Goal: Information Seeking & Learning: Learn about a topic

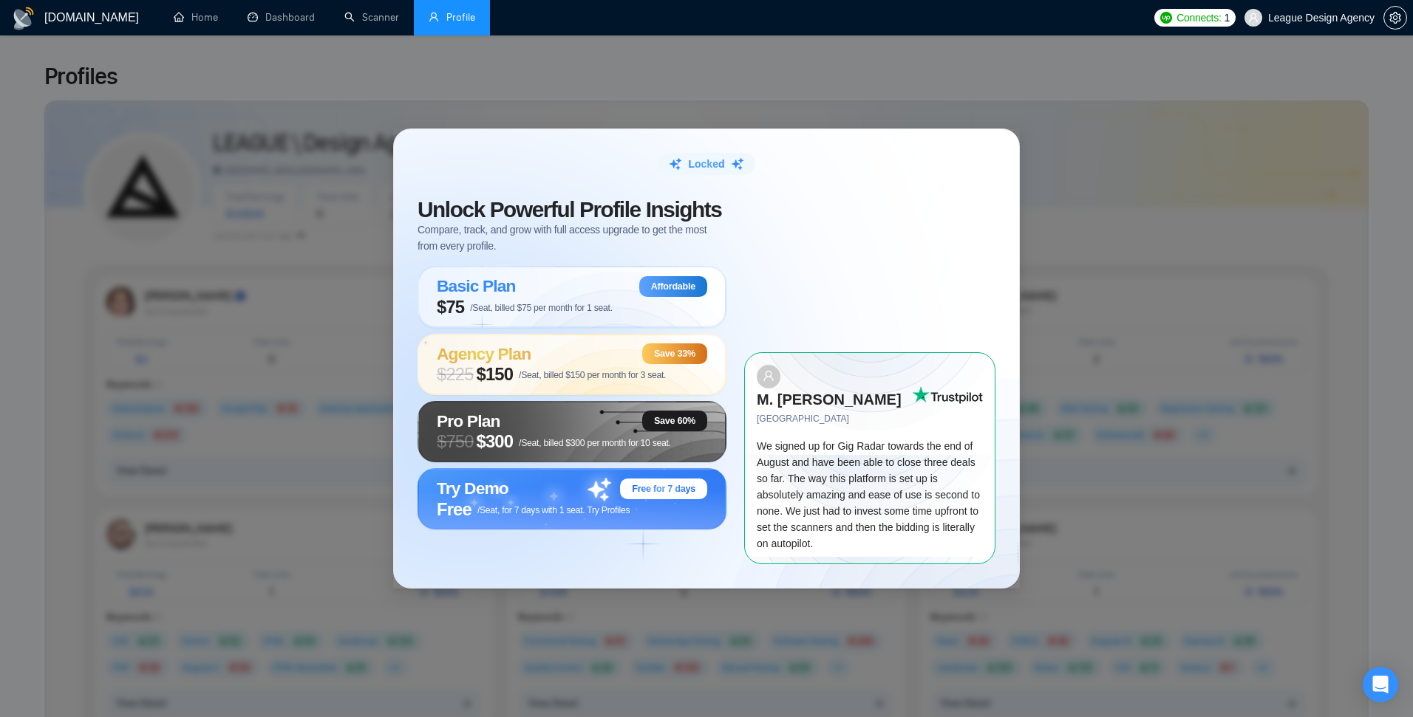
scroll to position [266, 0]
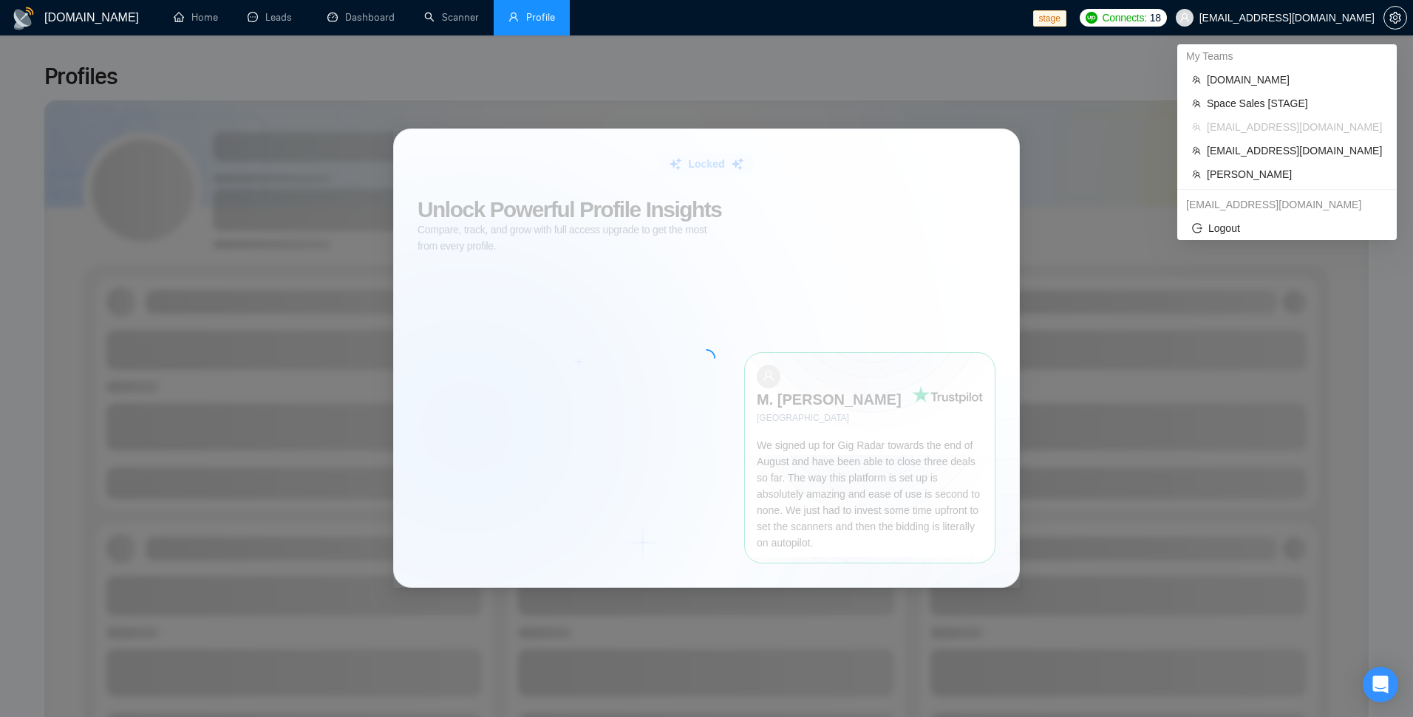
drag, startPoint x: 0, startPoint y: 0, endPoint x: 1328, endPoint y: 18, distance: 1328.5
click at [1332, 18] on span "sardor@gigradar.io" at bounding box center [1286, 18] width 175 height 0
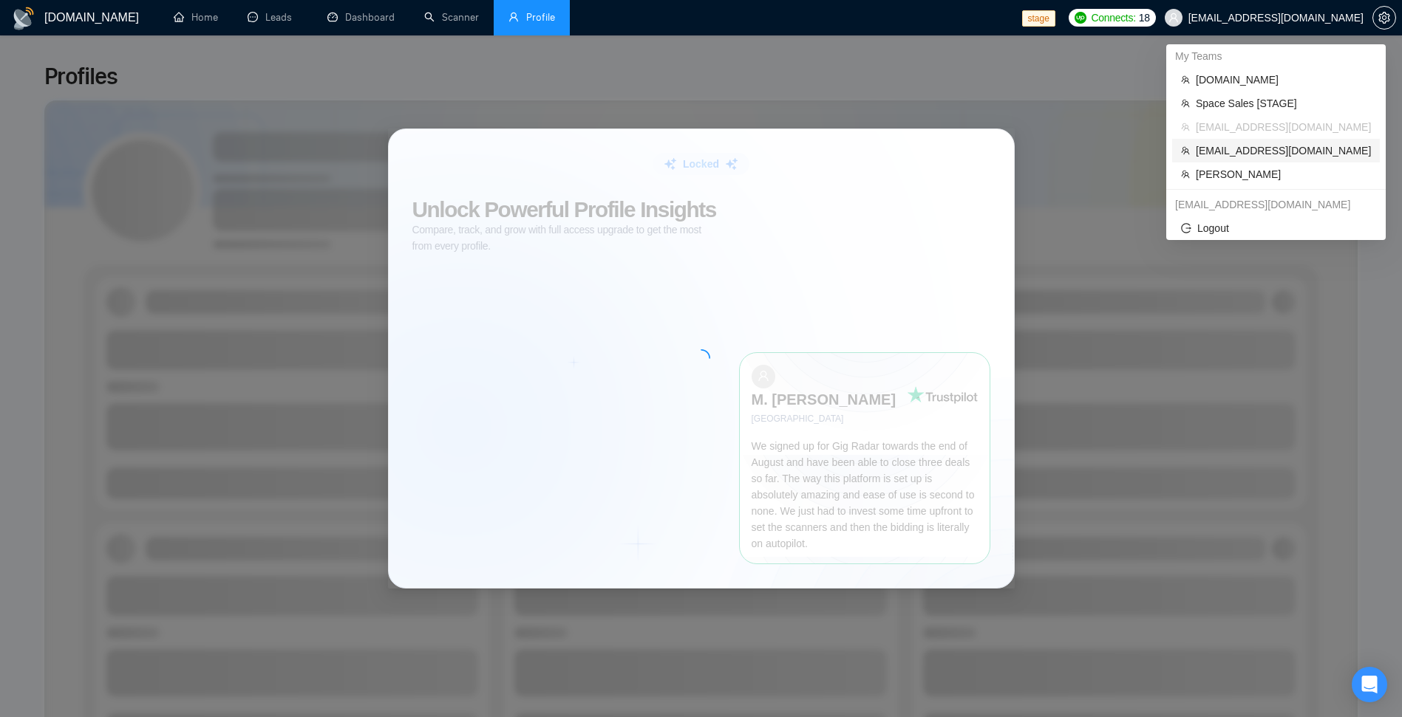
click at [1229, 155] on span "workwiseupworkgency@gmail.com" at bounding box center [1282, 151] width 175 height 16
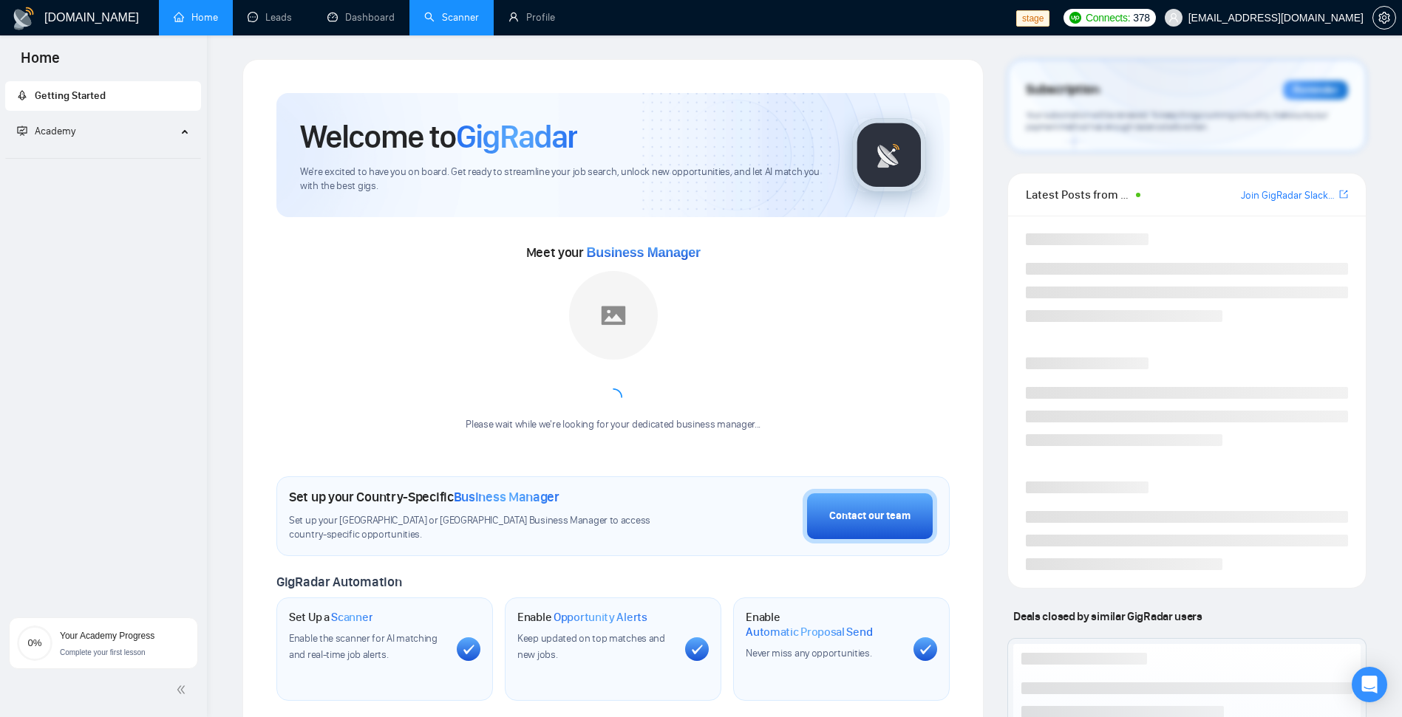
click at [479, 18] on link "Scanner" at bounding box center [451, 17] width 55 height 13
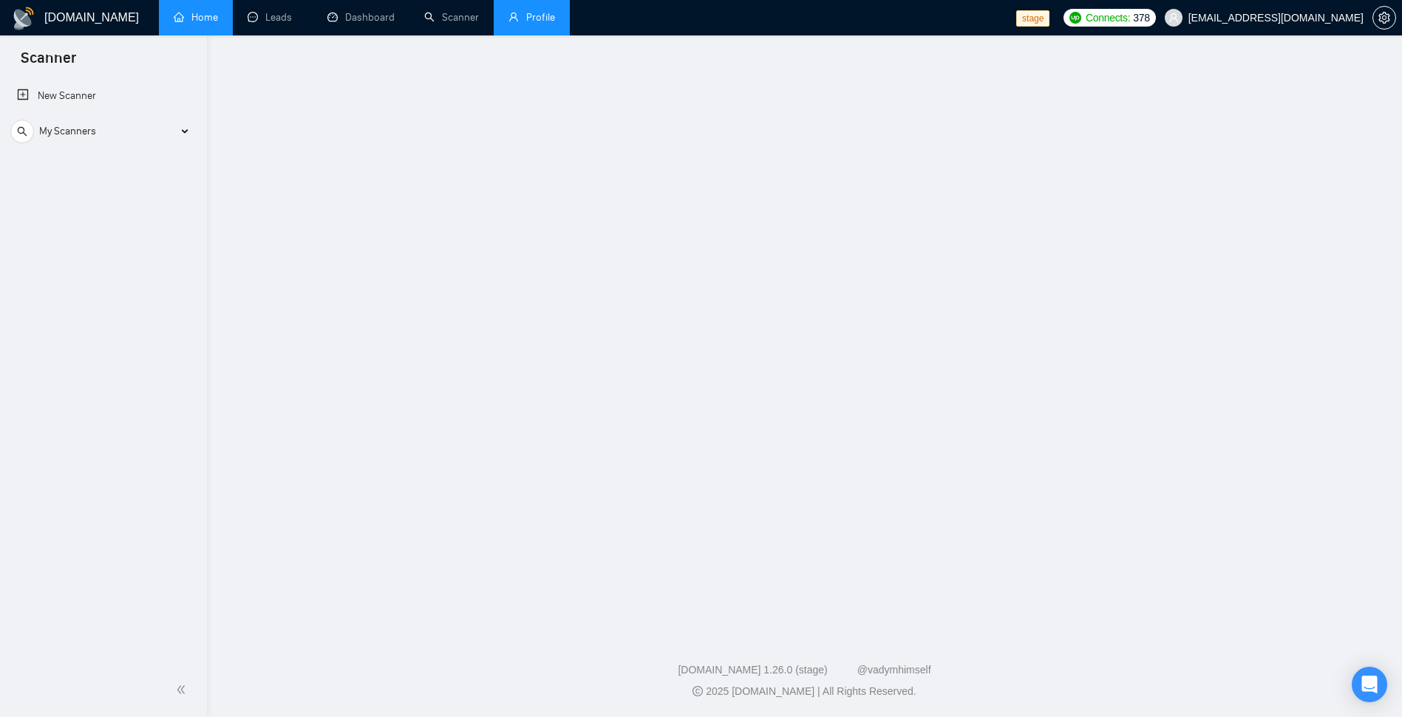
click at [515, 14] on link "Profile" at bounding box center [531, 17] width 47 height 13
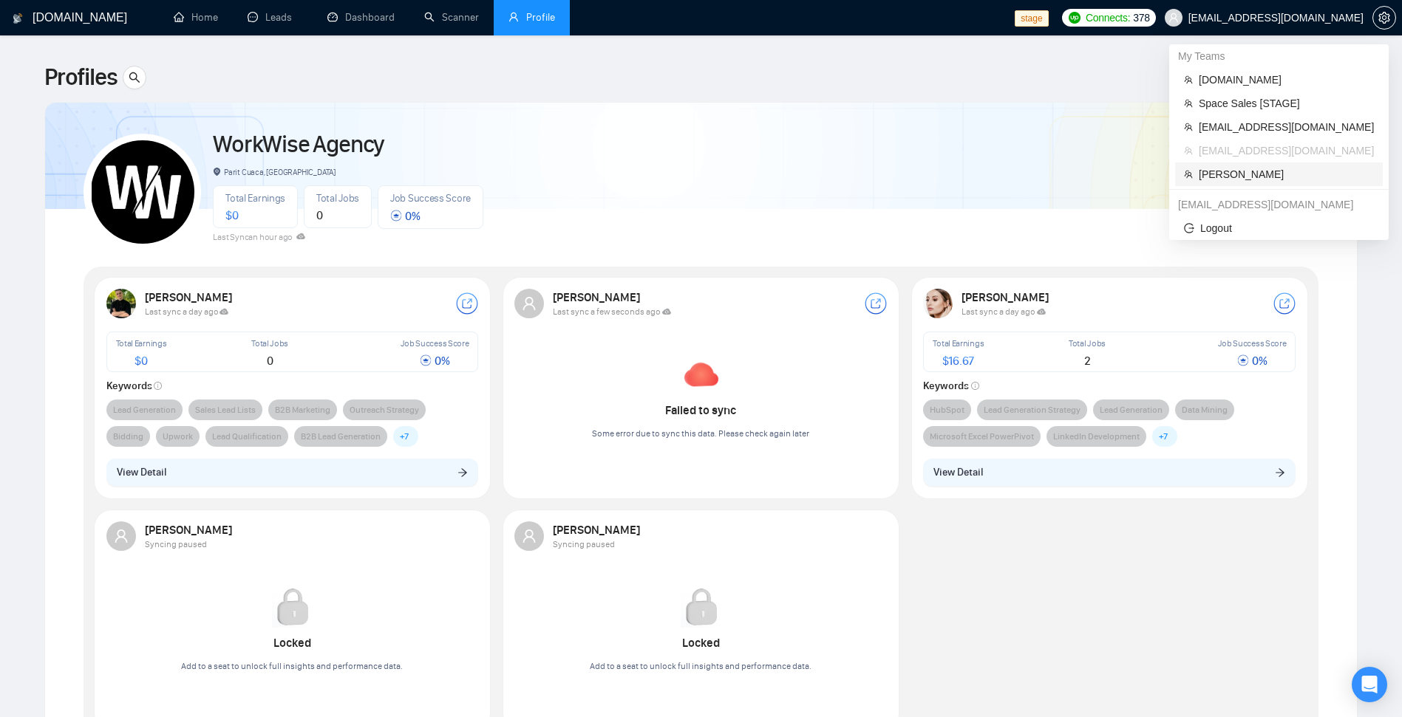
click at [1237, 179] on span "[PERSON_NAME]" at bounding box center [1285, 174] width 175 height 16
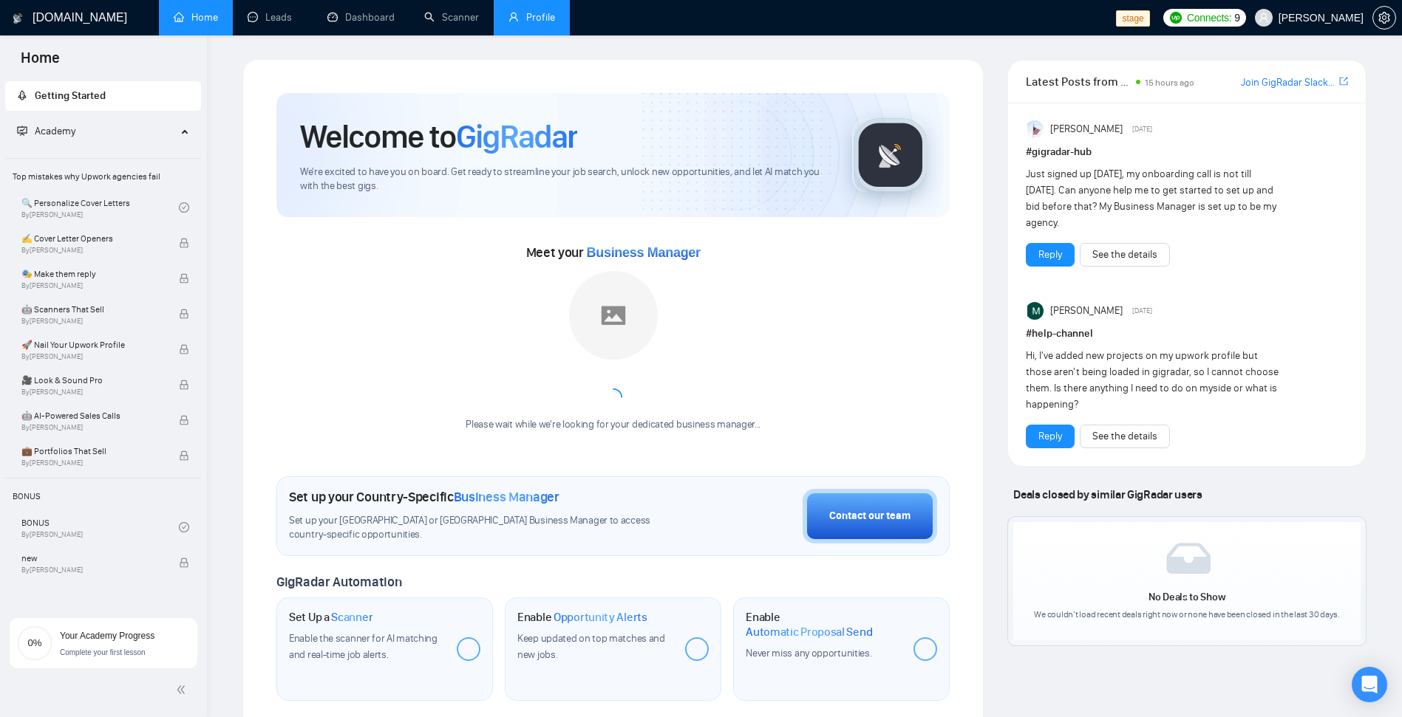
click at [550, 18] on link "Profile" at bounding box center [531, 17] width 47 height 13
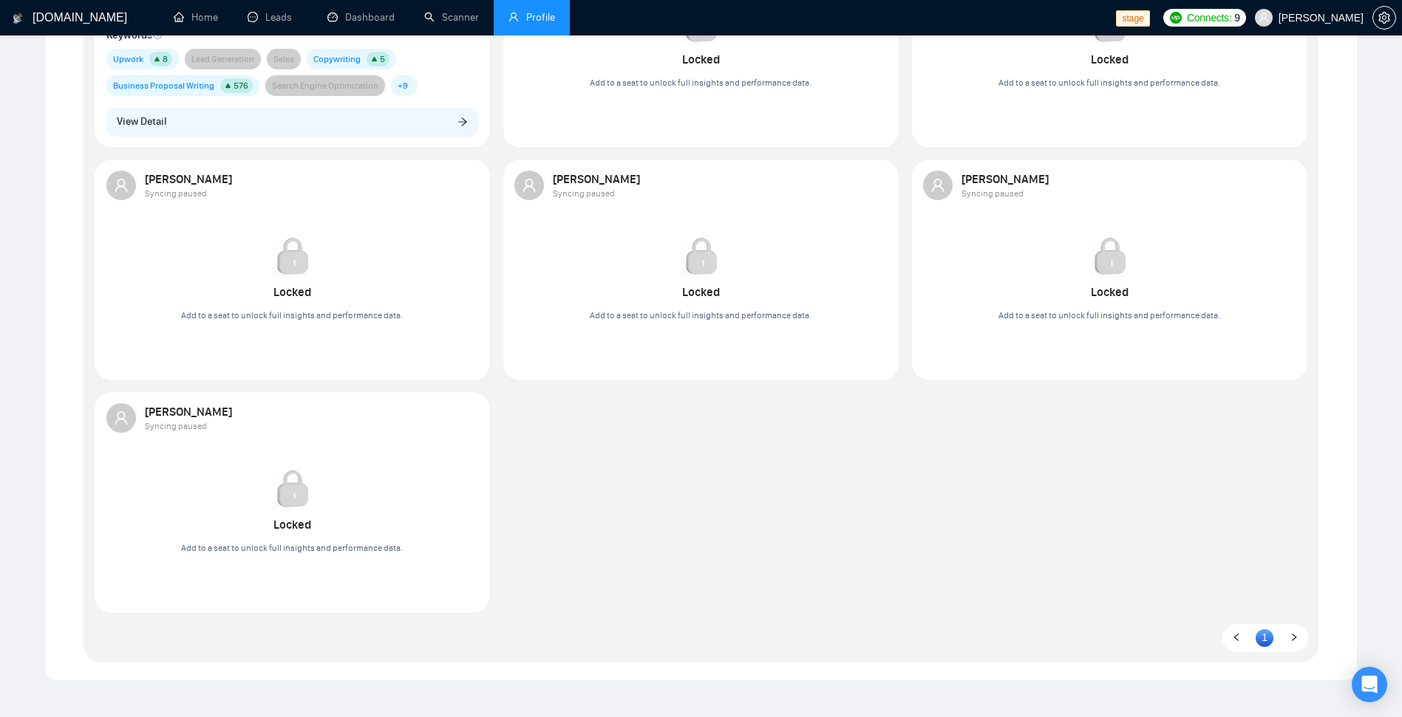
scroll to position [89, 0]
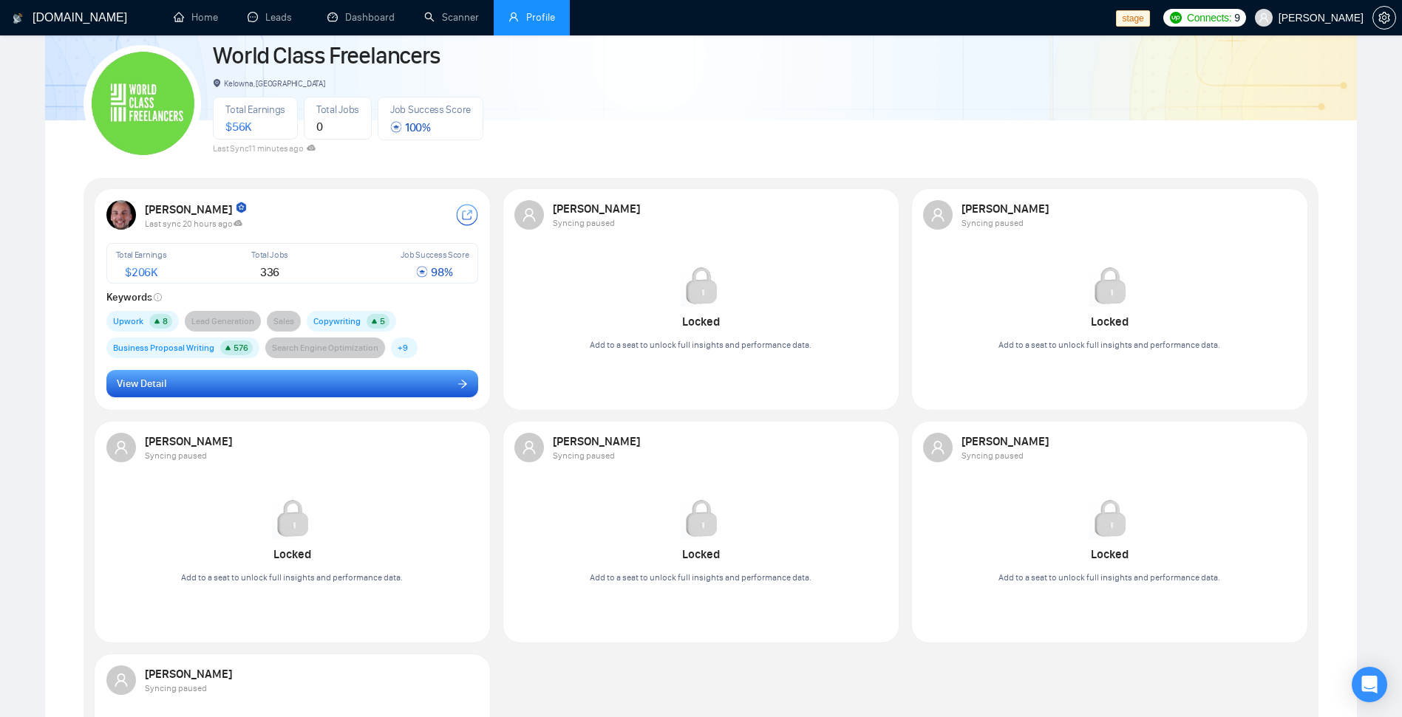
click at [372, 386] on button "View Detail" at bounding box center [292, 384] width 372 height 28
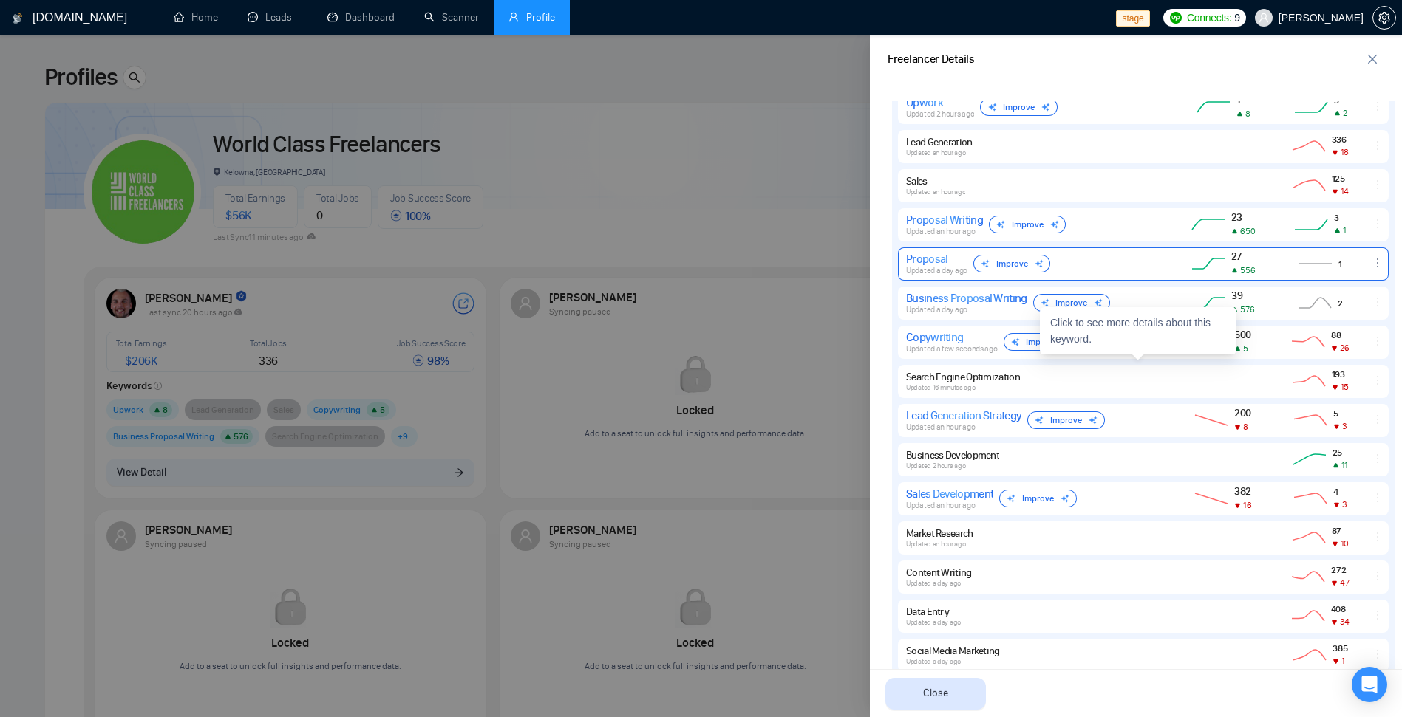
scroll to position [601, 0]
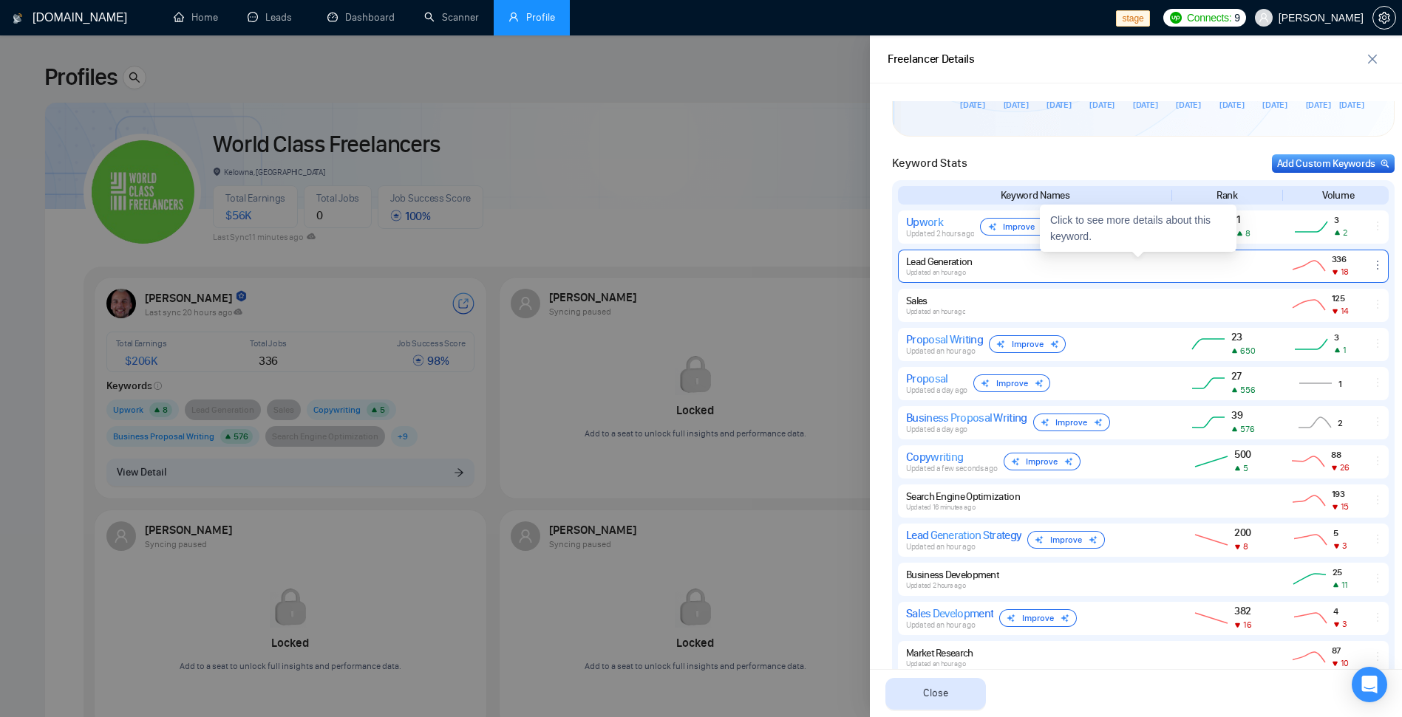
click at [1371, 267] on icon "ellipsis" at bounding box center [1377, 265] width 12 height 12
click at [1368, 268] on div at bounding box center [1378, 265] width 20 height 13
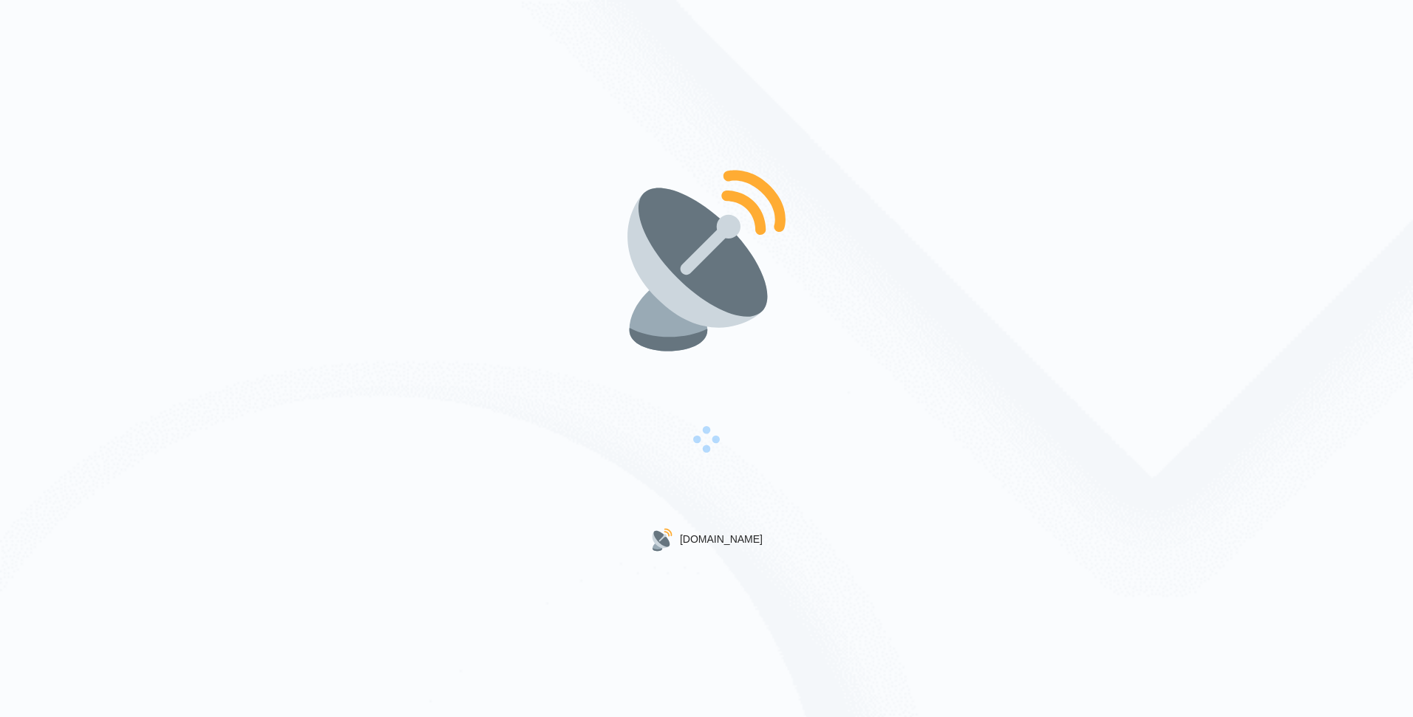
click at [623, 214] on img at bounding box center [706, 260] width 189 height 189
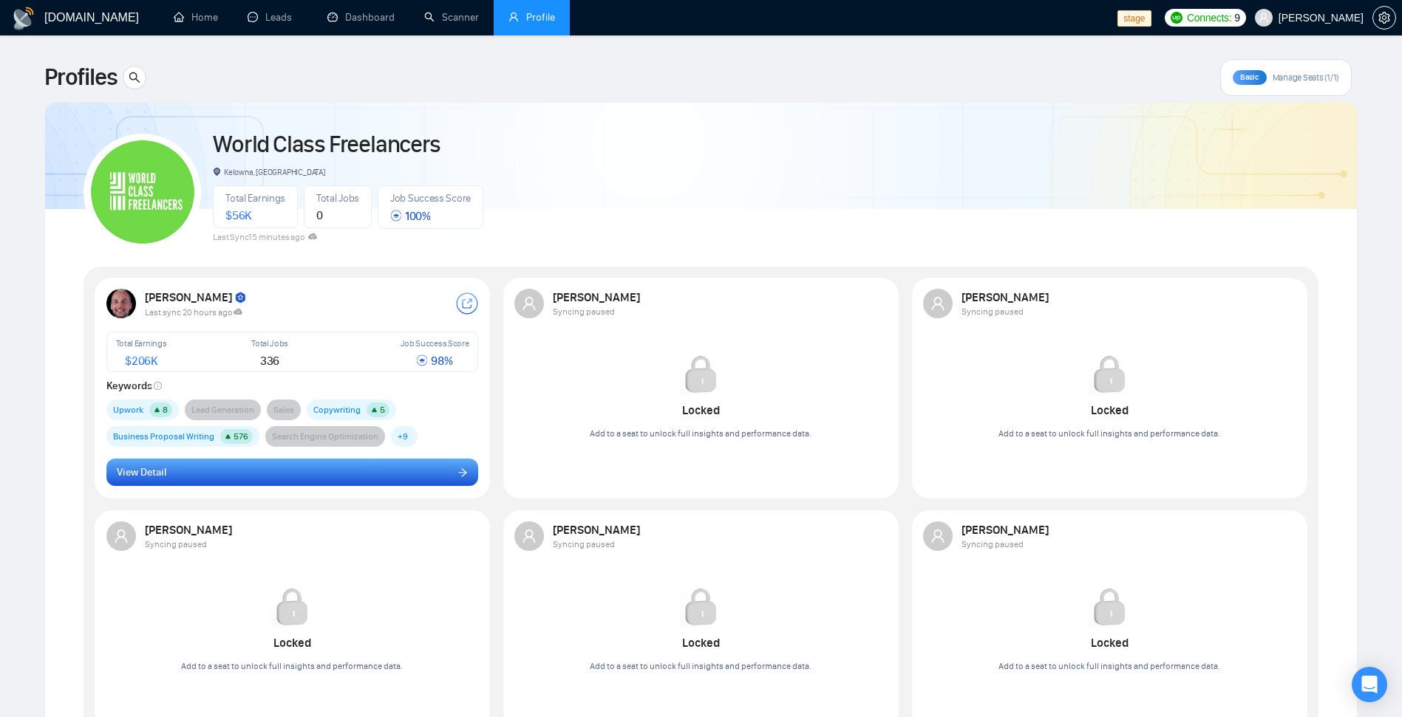
click at [305, 472] on button "View Detail" at bounding box center [292, 473] width 372 height 28
click at [273, 468] on button "View Detail" at bounding box center [292, 473] width 372 height 28
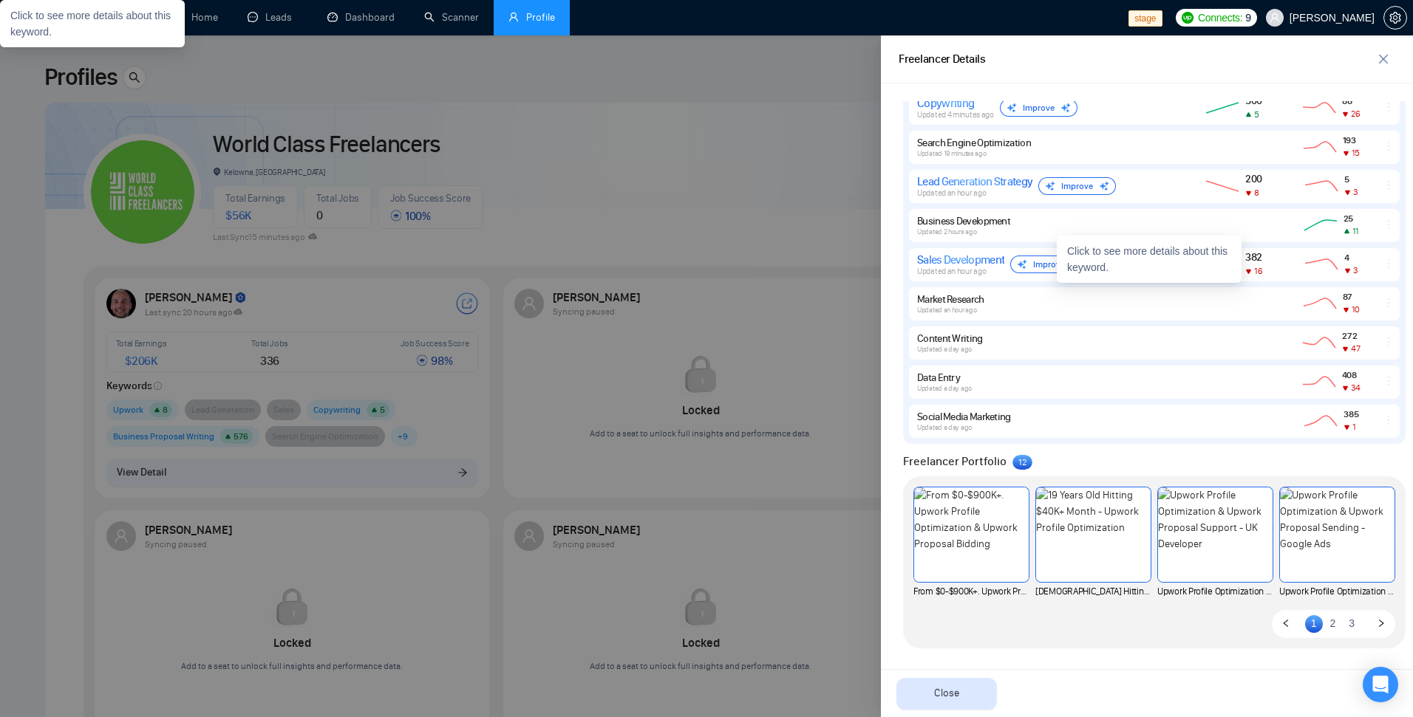
scroll to position [956, 0]
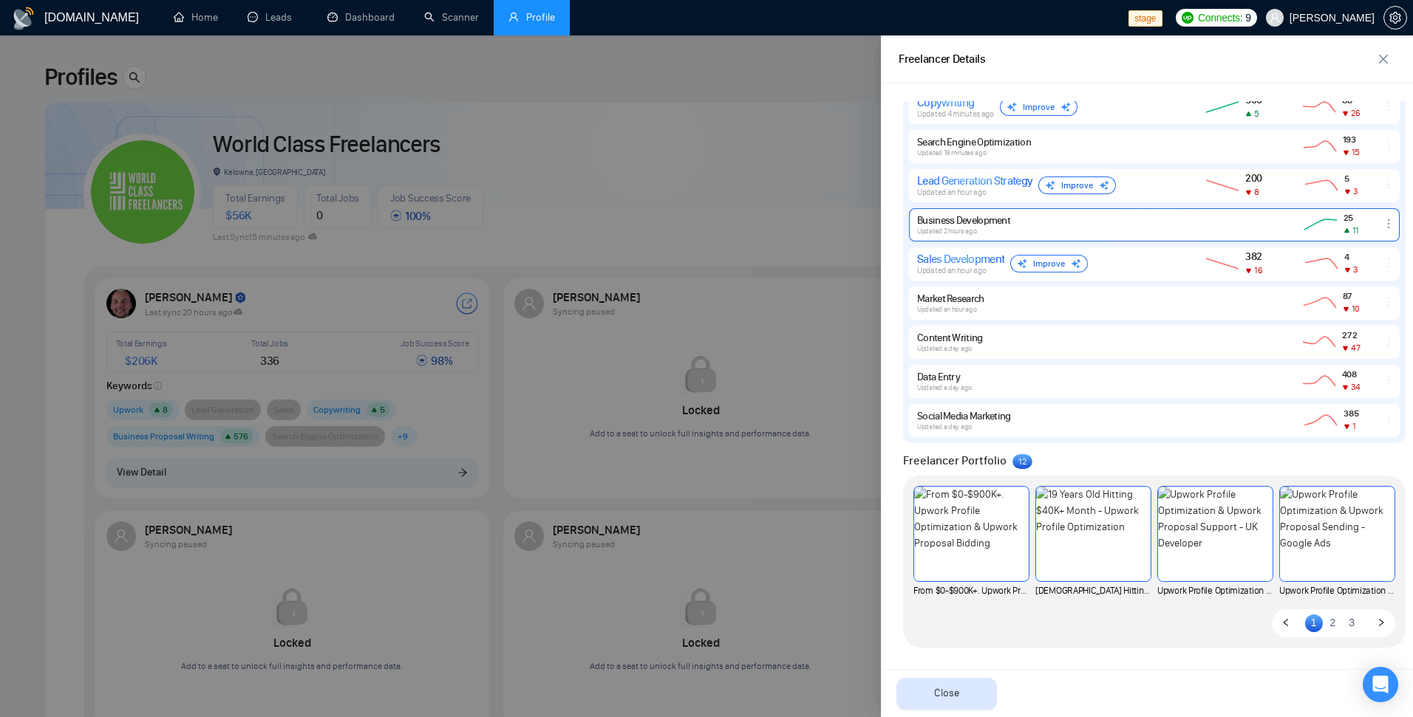
click at [1164, 233] on div "Business Development Updated 2 hours ago" at bounding box center [1044, 224] width 255 height 21
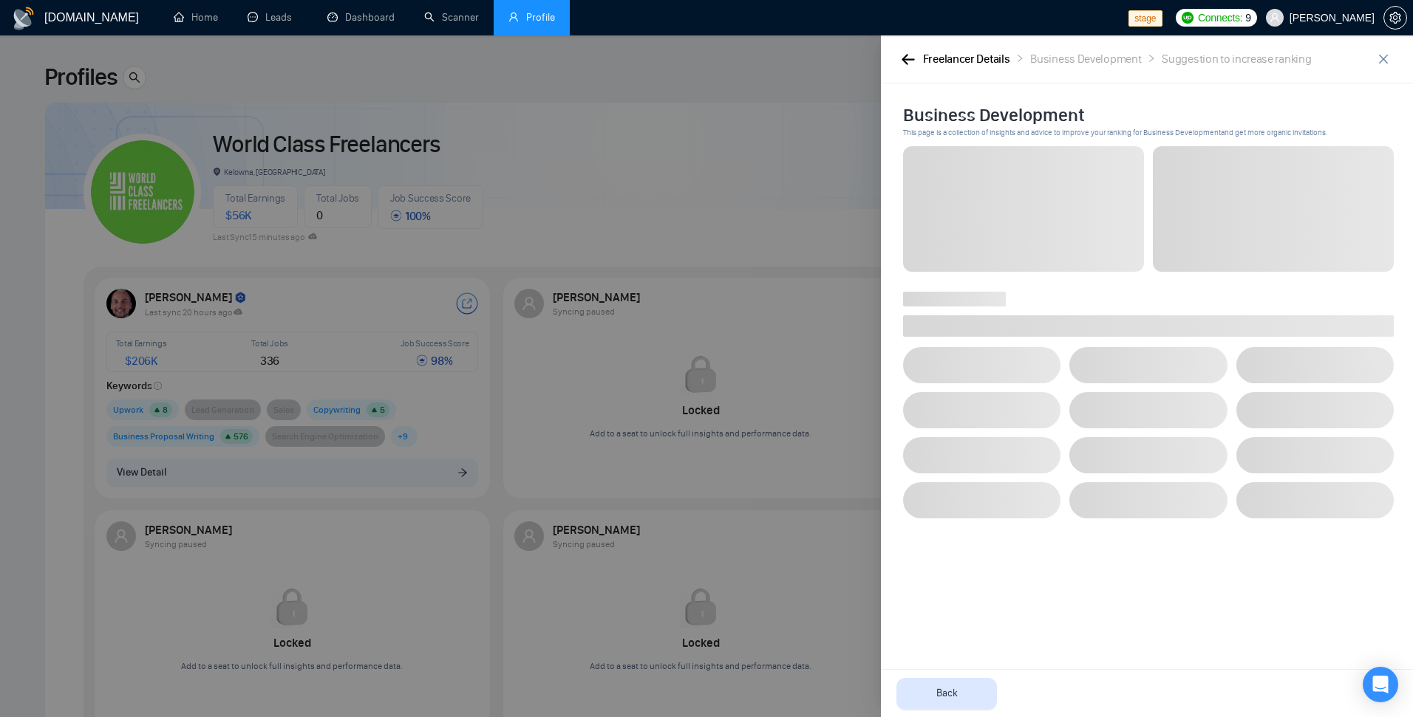
scroll to position [0, 0]
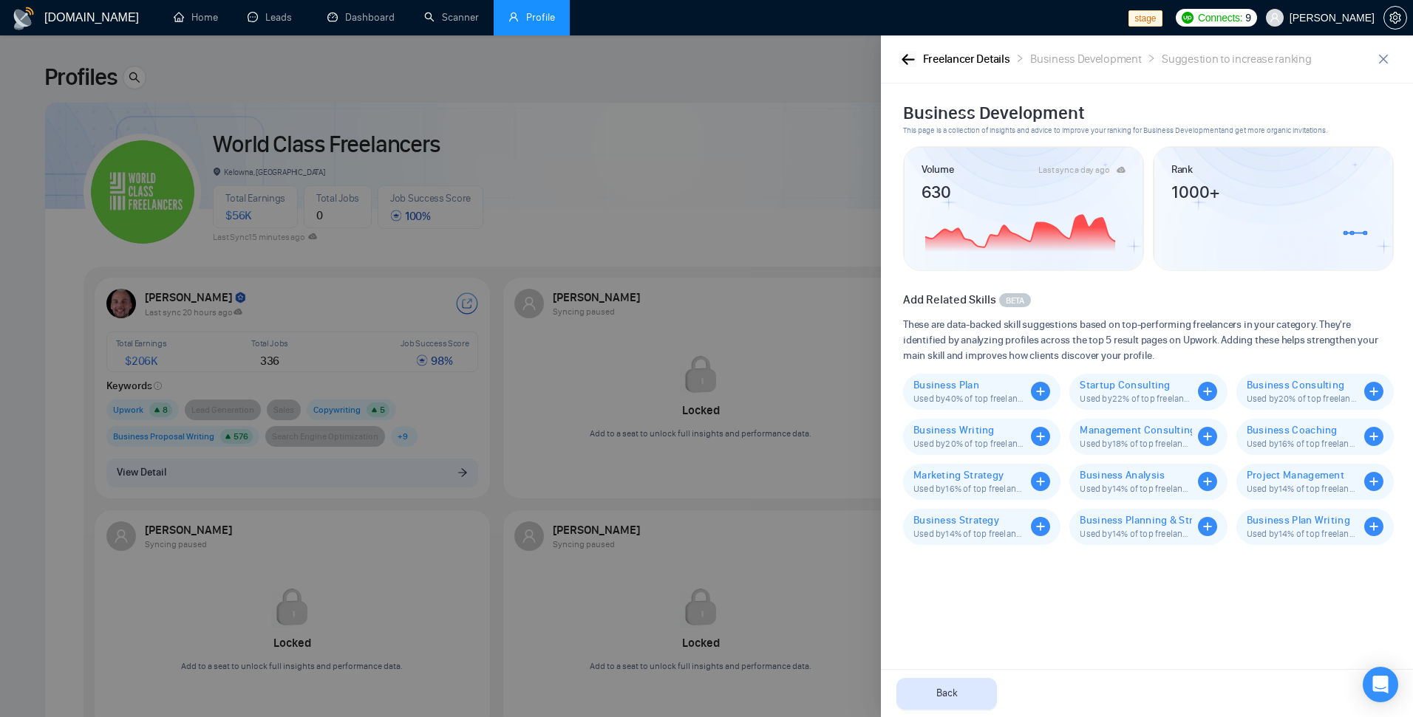
click at [911, 58] on icon "button" at bounding box center [907, 59] width 13 height 10
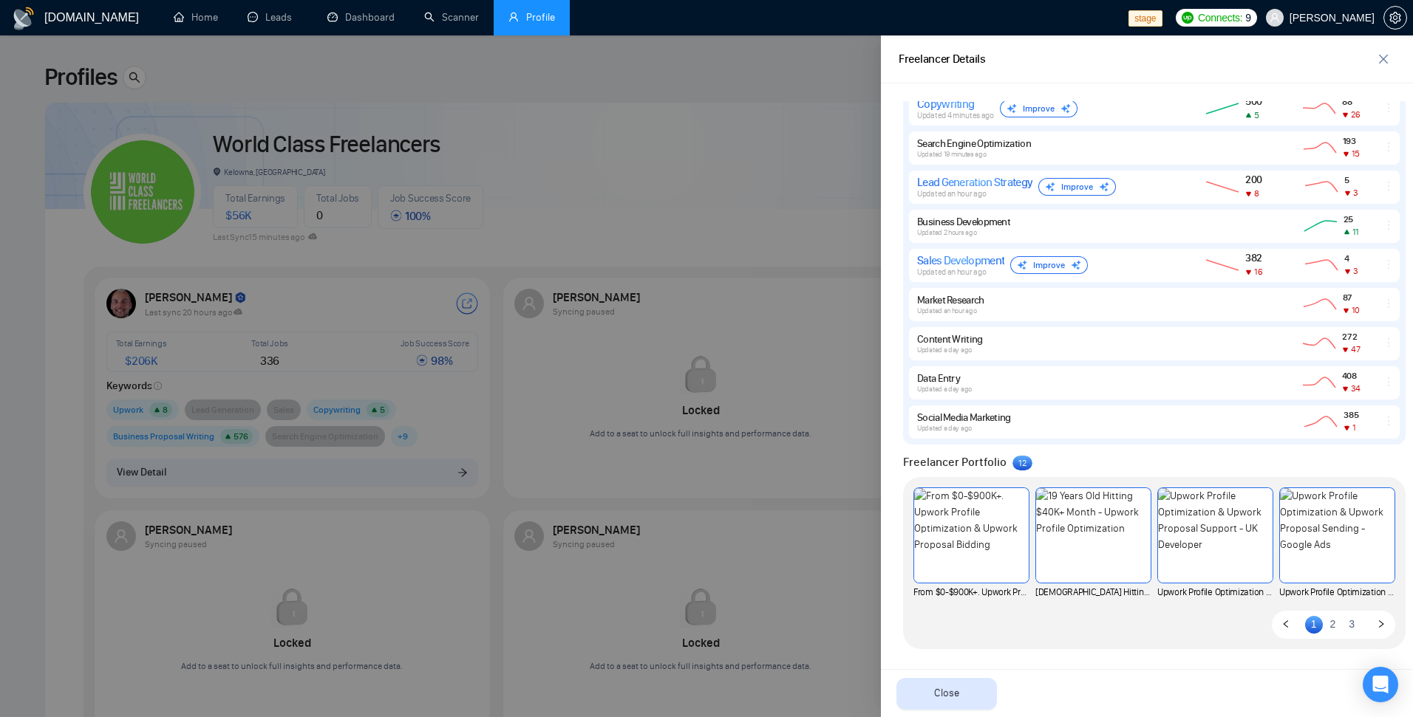
scroll to position [956, 0]
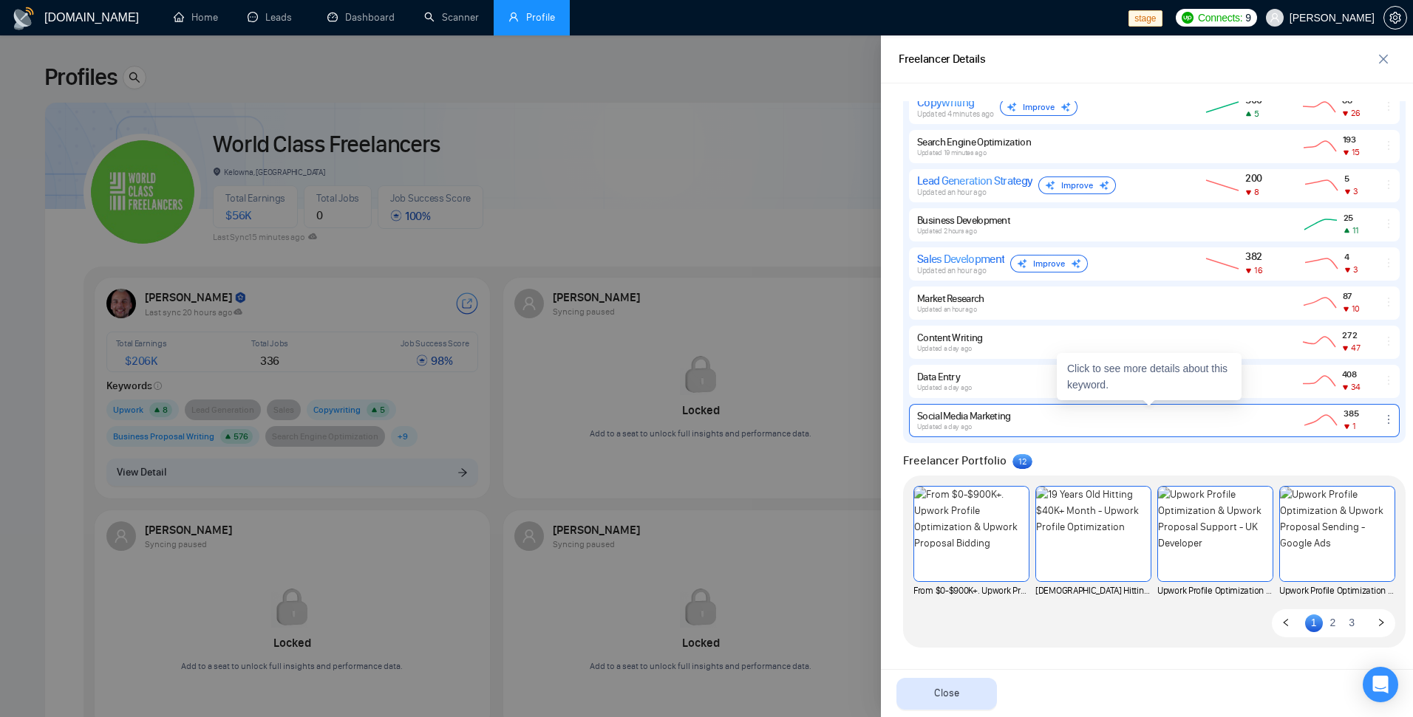
click at [1056, 414] on div "Social Media Marketing Updated a day ago" at bounding box center [1044, 420] width 255 height 21
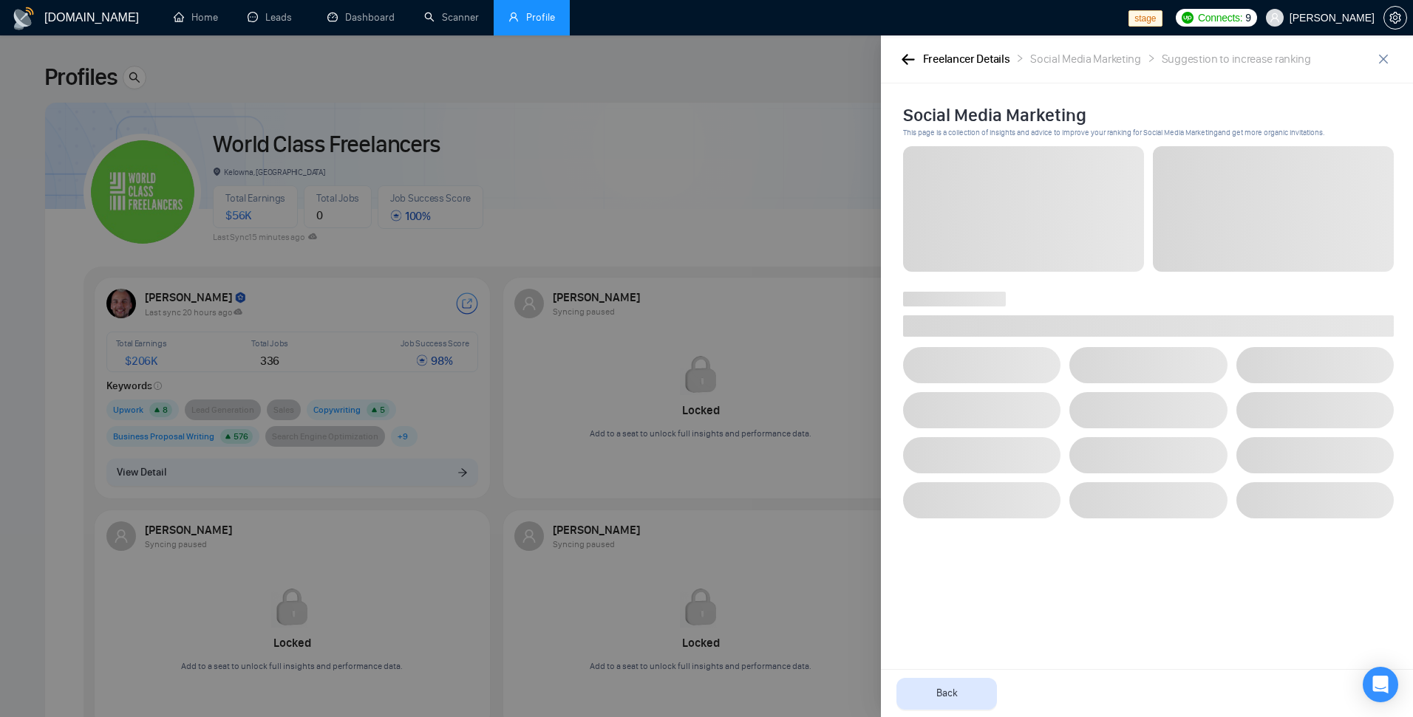
scroll to position [0, 0]
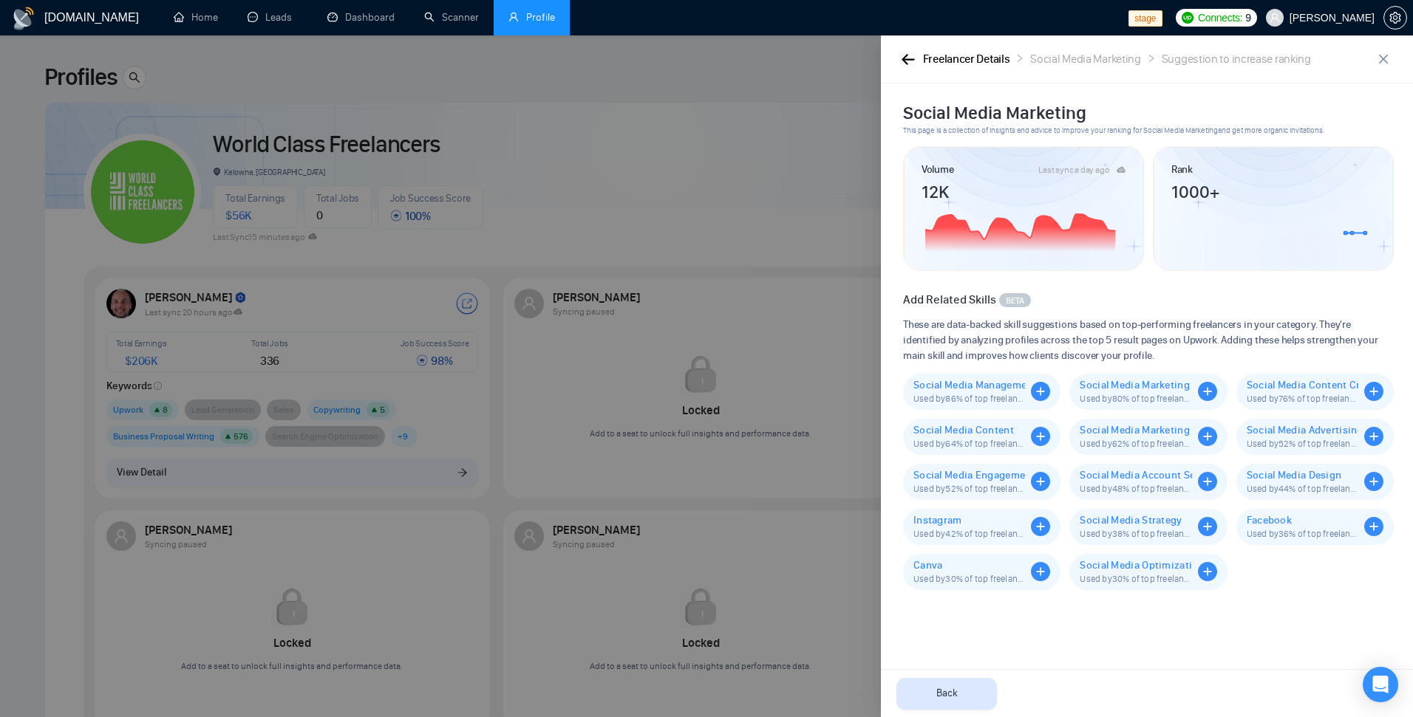
click at [904, 64] on icon "button" at bounding box center [907, 59] width 13 height 11
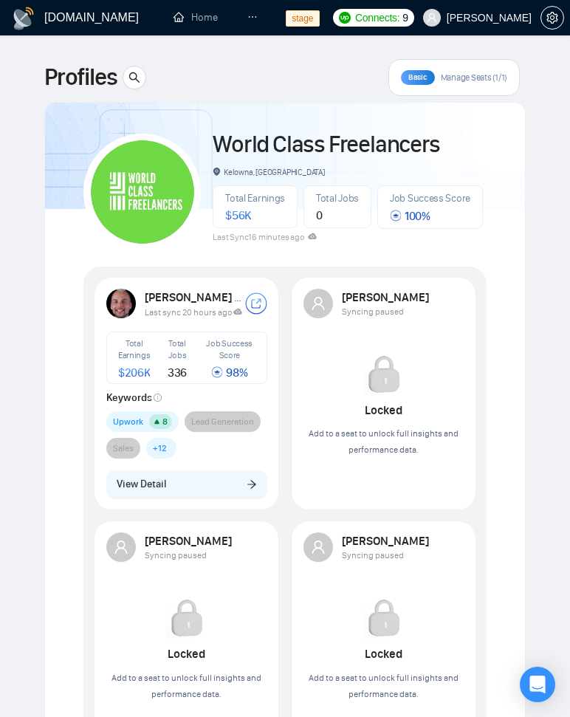
click at [250, 121] on div "World Class Freelancers Kelowna, [GEOGRAPHIC_DATA] Total Earnings $ 56K Total J…" at bounding box center [283, 185] width 400 height 131
click at [201, 484] on button "View Detail" at bounding box center [186, 485] width 161 height 28
